Goal: Task Accomplishment & Management: Complete application form

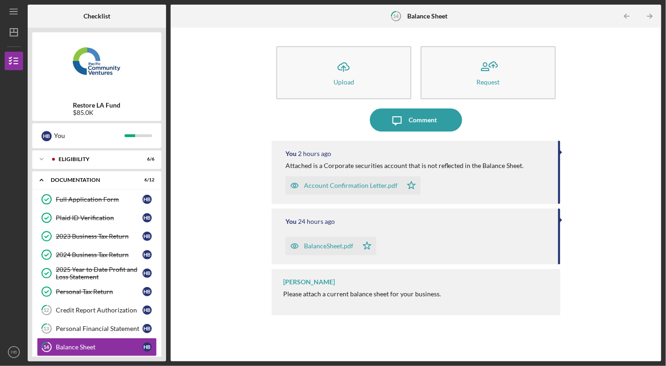
scroll to position [100, 0]
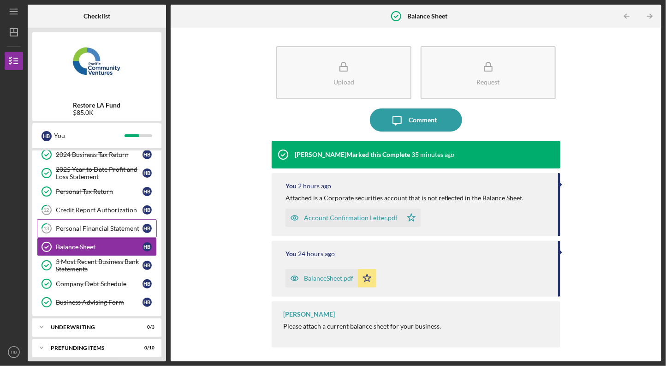
click at [97, 226] on div "Personal Financial Statement" at bounding box center [99, 228] width 87 height 7
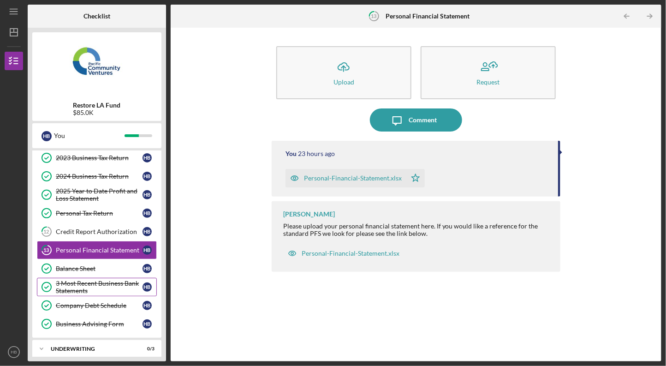
scroll to position [100, 0]
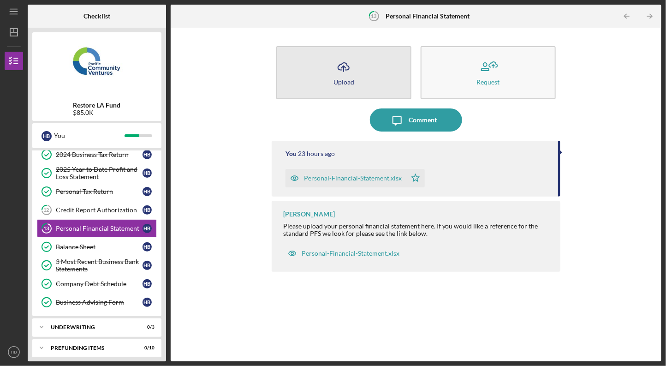
click at [337, 63] on icon "Icon/Upload" at bounding box center [343, 66] width 23 height 23
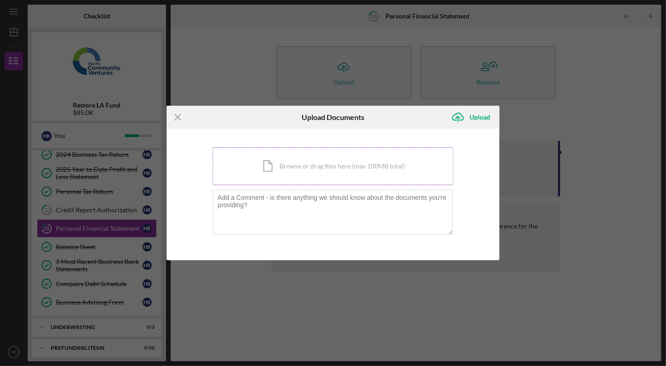
click at [326, 166] on div "Icon/Document Browse or drag files here (max 100MB total) Tap to choose files o…" at bounding box center [333, 166] width 241 height 38
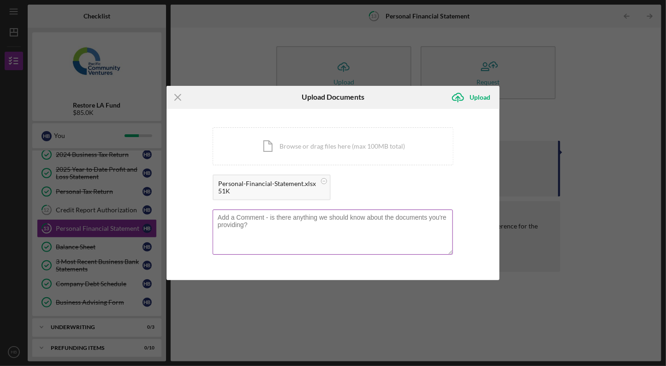
click at [297, 226] on textarea at bounding box center [333, 231] width 240 height 45
type textarea "S"
type textarea "Correcting a typo in shares of equity Pfizer. Re-uploading corrected sheet."
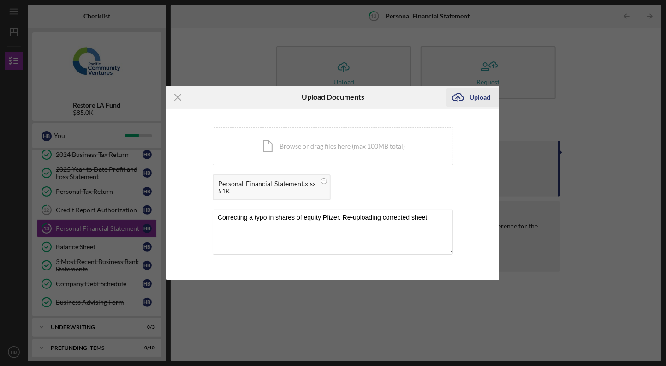
click at [472, 91] on div "Upload" at bounding box center [479, 97] width 21 height 18
